Goal: Task Accomplishment & Management: Use online tool/utility

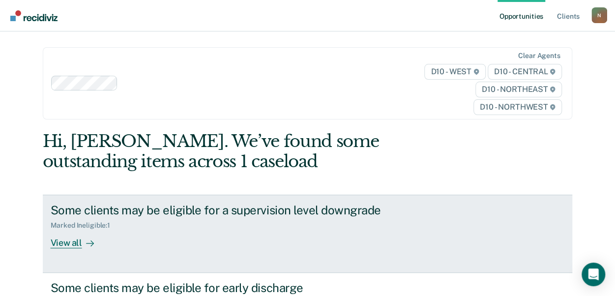
click at [250, 228] on div "Marked Ineligible : 1" at bounding box center [223, 223] width 345 height 12
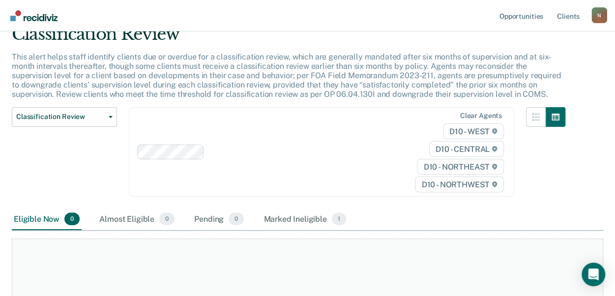
scroll to position [147, 0]
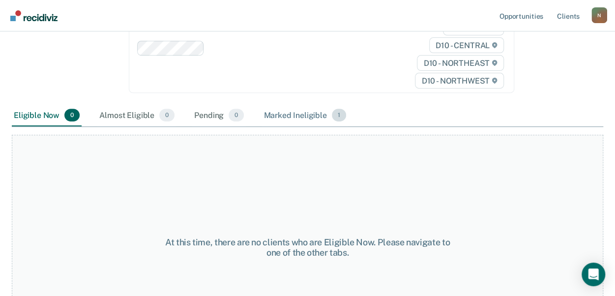
click at [282, 117] on div "Marked Ineligible 1" at bounding box center [304, 116] width 87 height 22
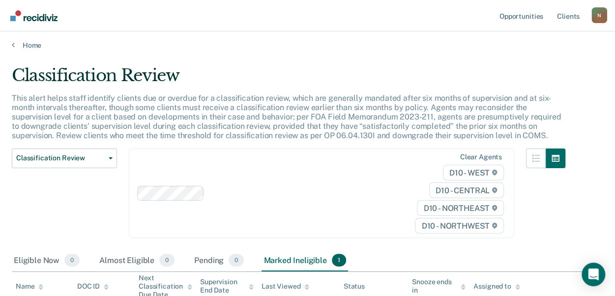
scroll to position [0, 0]
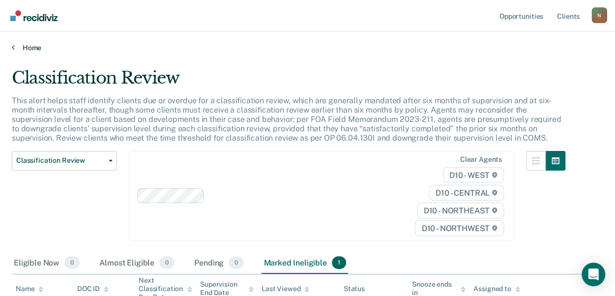
click at [40, 46] on link "Home" at bounding box center [307, 47] width 591 height 9
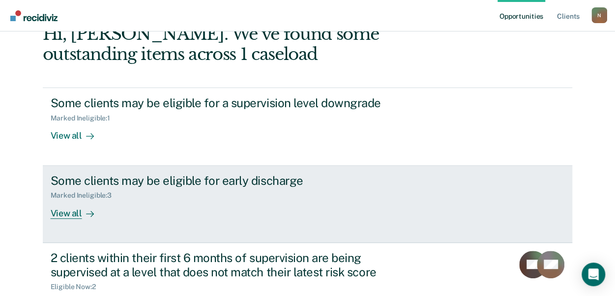
scroll to position [204, 0]
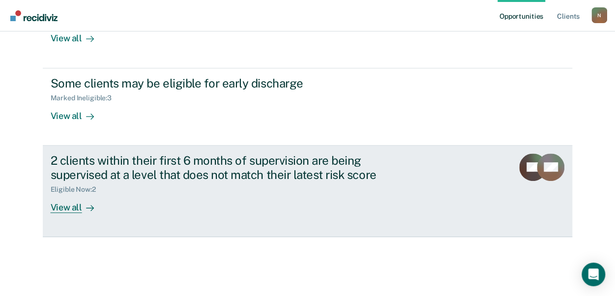
click at [215, 179] on div "2 clients within their first 6 months of supervision are being supervised at a …" at bounding box center [223, 167] width 345 height 29
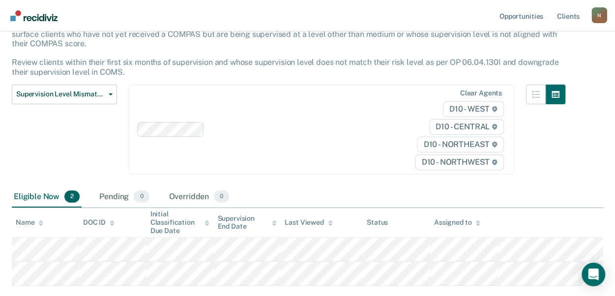
scroll to position [135, 0]
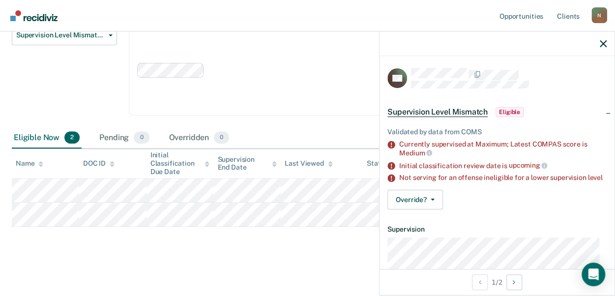
click at [267, 261] on main "Supervision Level Mismatch This alert helps staff identify clients who are elig…" at bounding box center [307, 105] width 615 height 377
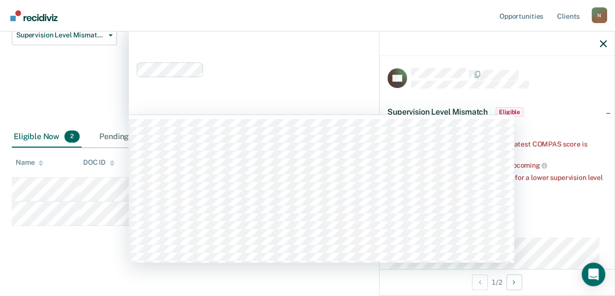
click at [329, 44] on div "Clear agents D10 - WEST D10 - CENTRAL D10 - NORTHEAST D10 - NORTHWEST" at bounding box center [321, 70] width 385 height 89
click at [267, 69] on div at bounding box center [301, 69] width 187 height 11
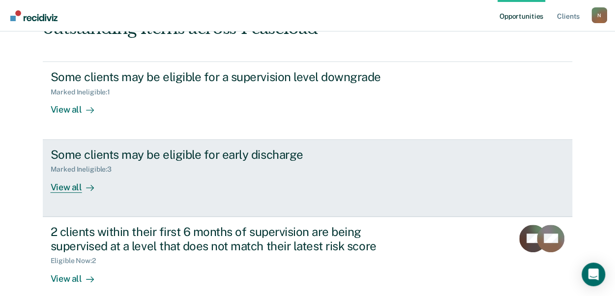
scroll to position [147, 0]
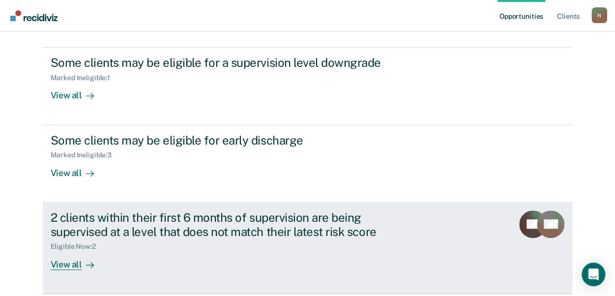
click at [223, 234] on div "2 clients within their first 6 months of supervision are being supervised at a …" at bounding box center [223, 224] width 345 height 29
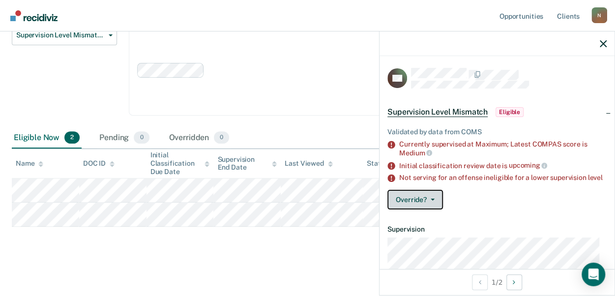
click at [427, 200] on button "Override?" at bounding box center [415, 200] width 56 height 20
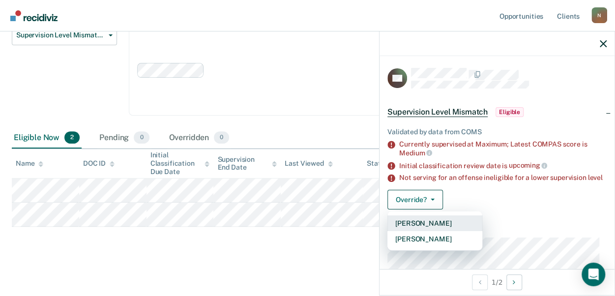
click at [427, 231] on button "[PERSON_NAME]" at bounding box center [434, 223] width 95 height 16
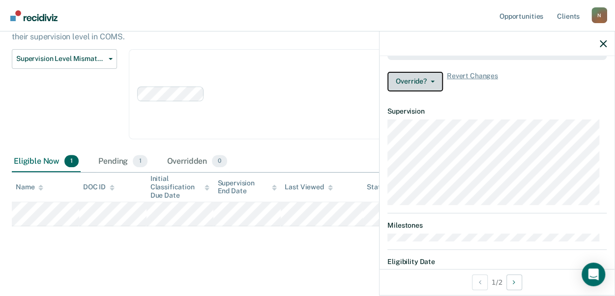
scroll to position [257, 0]
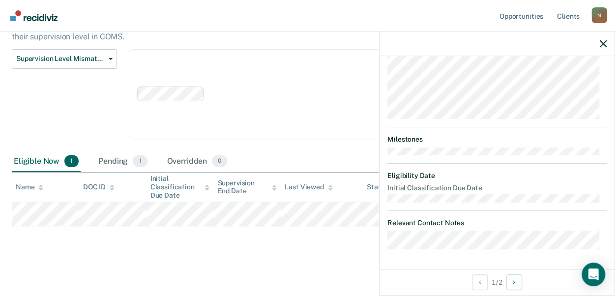
click at [504, 284] on div "1 / 2" at bounding box center [496, 282] width 235 height 26
click at [510, 281] on button "Next Opportunity" at bounding box center [514, 282] width 16 height 16
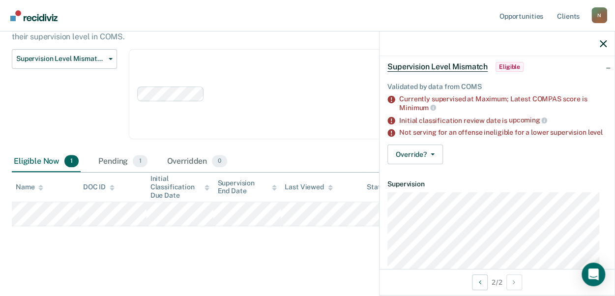
scroll to position [0, 0]
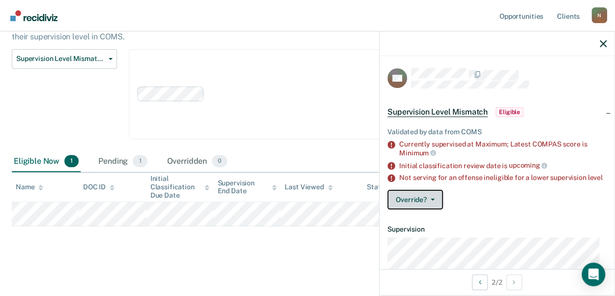
click at [430, 206] on button "Override?" at bounding box center [415, 200] width 56 height 20
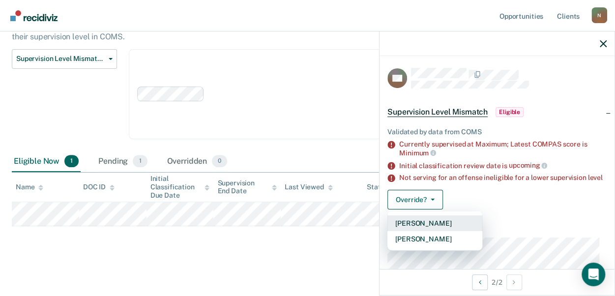
click at [409, 231] on button "[PERSON_NAME]" at bounding box center [434, 223] width 95 height 16
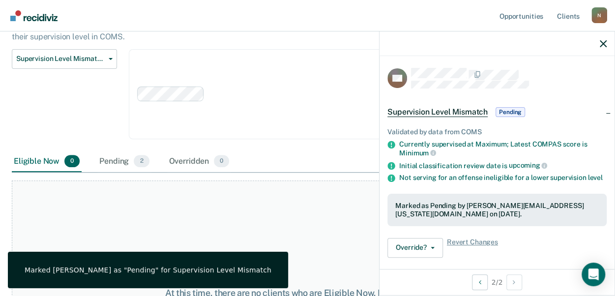
click at [598, 44] on div at bounding box center [496, 43] width 235 height 25
click at [603, 42] on icon "button" at bounding box center [603, 43] width 7 height 7
